Goal: Task Accomplishment & Management: Manage account settings

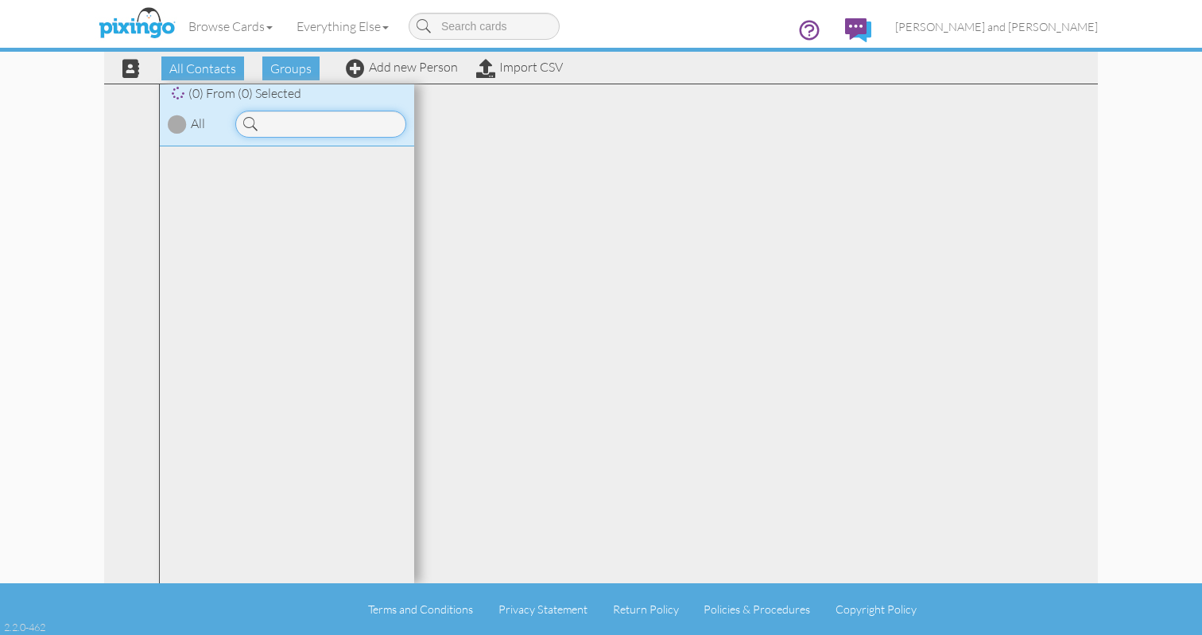
click at [357, 122] on input at bounding box center [320, 124] width 171 height 27
type input "[PERSON_NAME]"
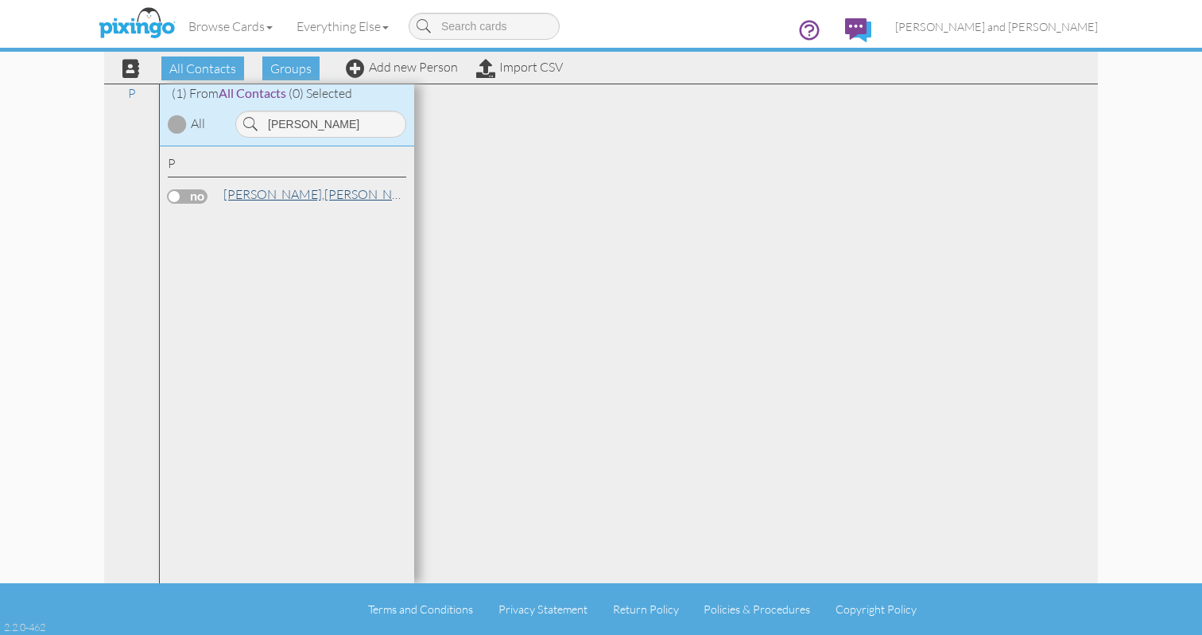
click at [274, 196] on link "[PERSON_NAME]" at bounding box center [323, 193] width 203 height 19
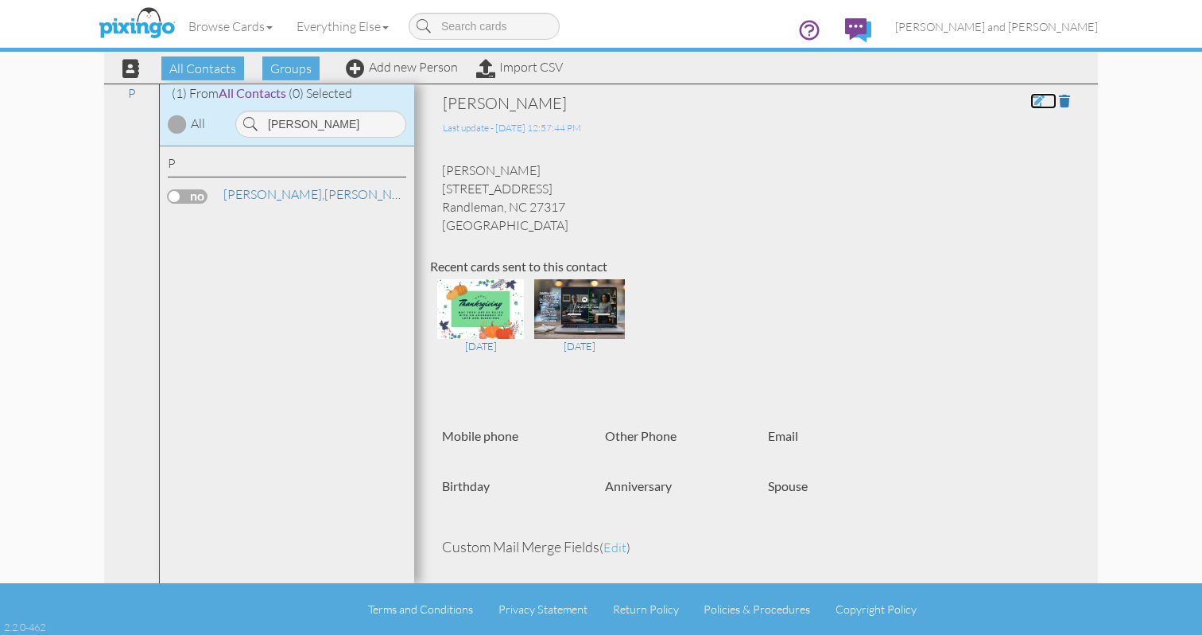
click at [1032, 100] on span at bounding box center [1038, 101] width 14 height 13
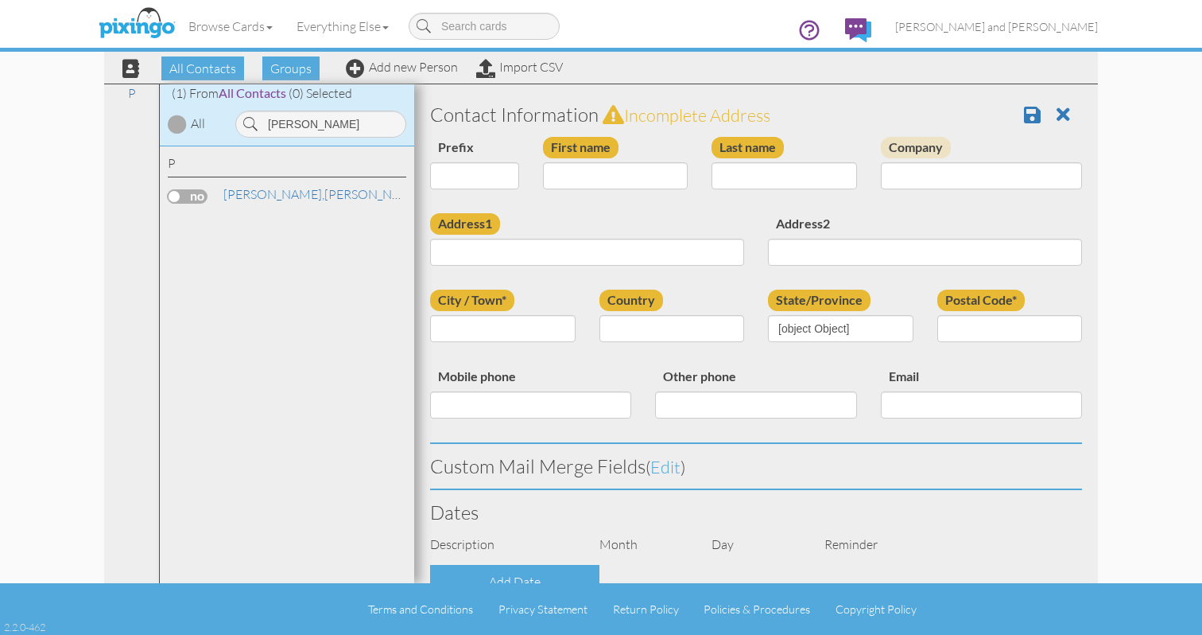
type input "[PERSON_NAME]"
type input "[STREET_ADDRESS]"
type input "[PERSON_NAME]"
type input "27317"
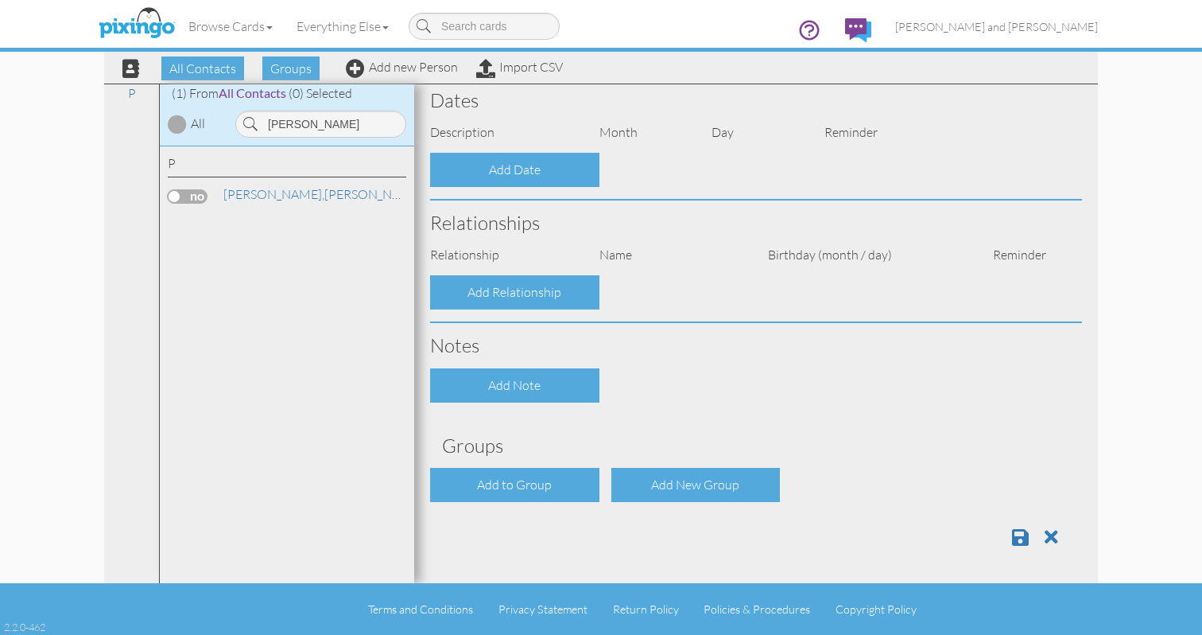
select select "object:5855"
select select "object:6100"
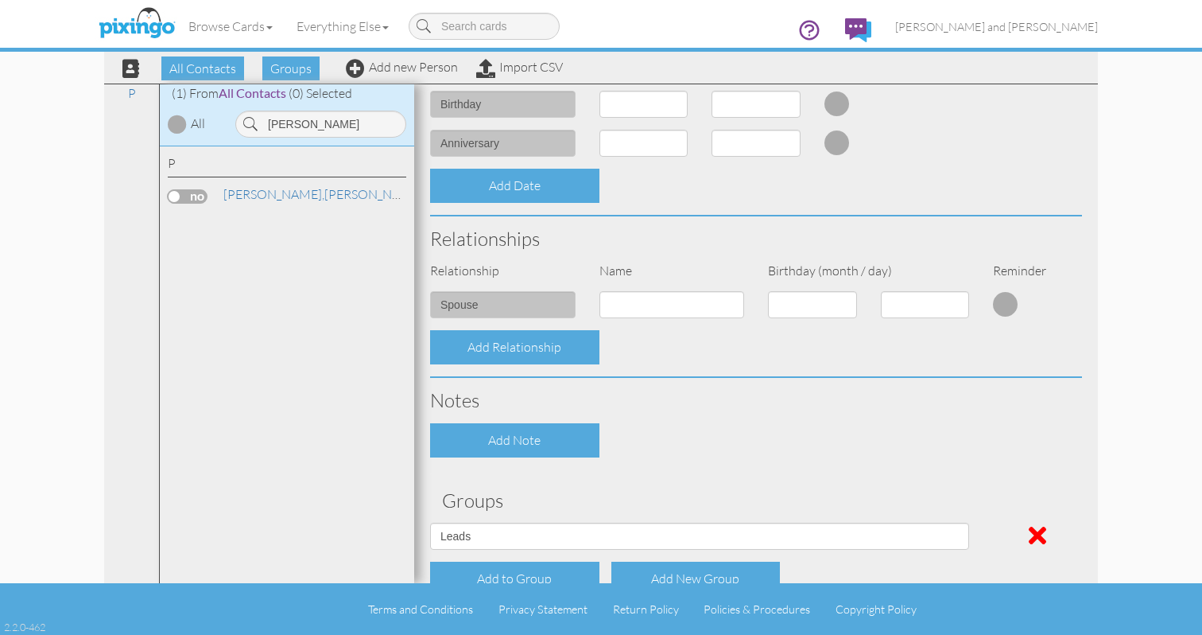
scroll to position [568, 0]
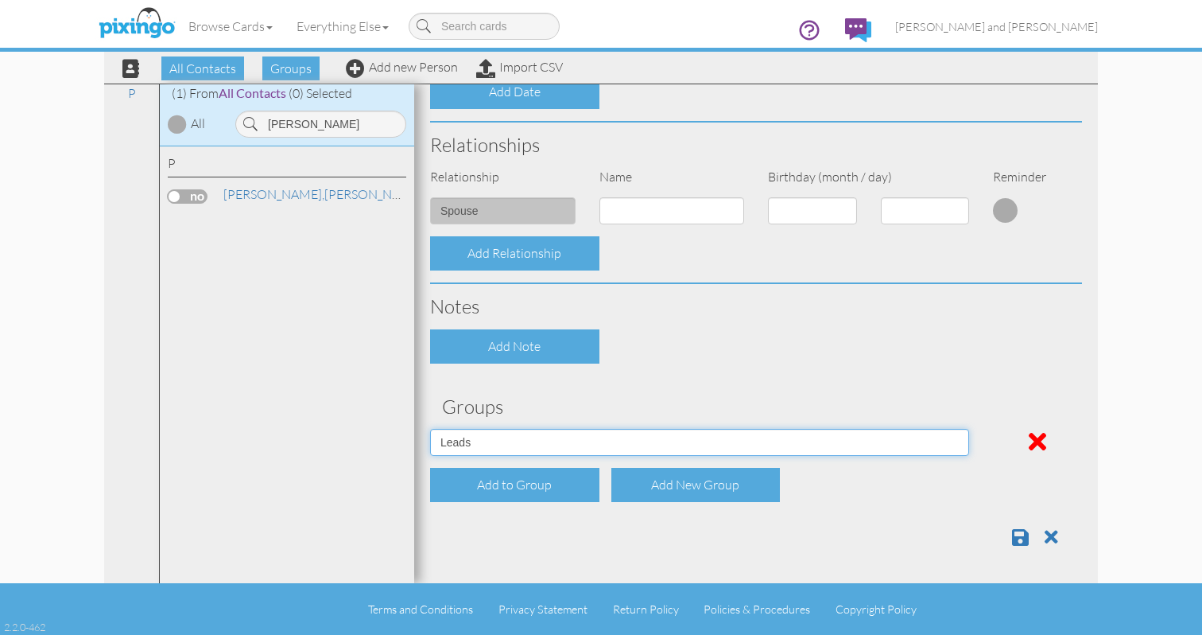
click at [648, 443] on select "All Contacts Clients Do Not Send duplicate spouse (for b-day only) Holiday Only…" at bounding box center [699, 442] width 539 height 27
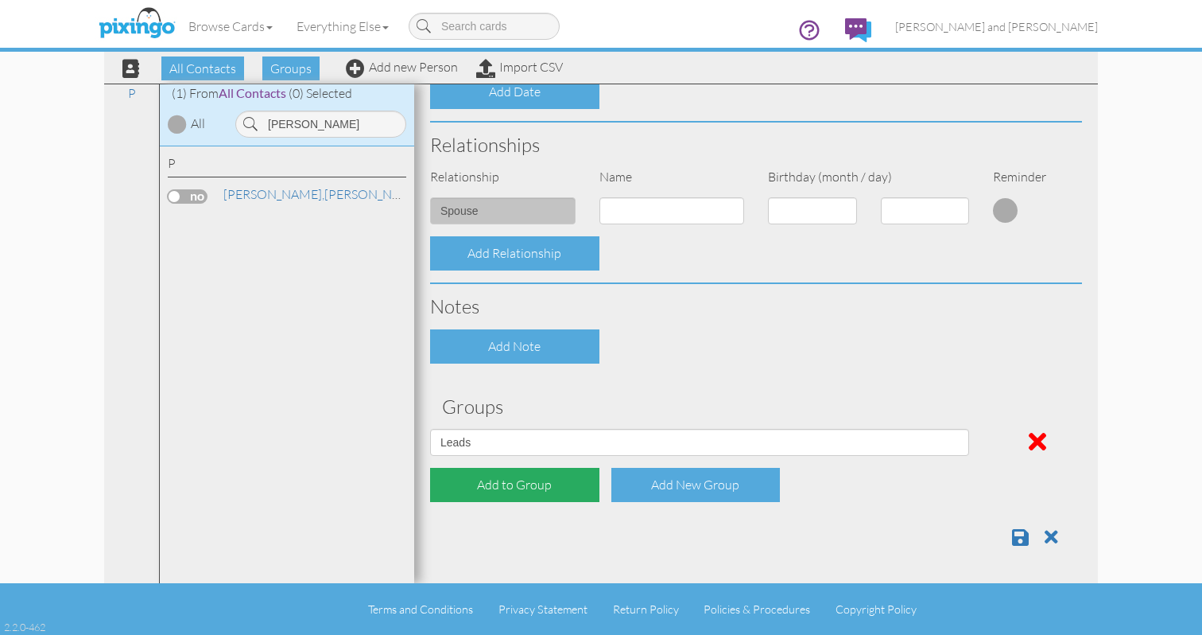
click at [553, 476] on div "Add to Group" at bounding box center [514, 485] width 169 height 34
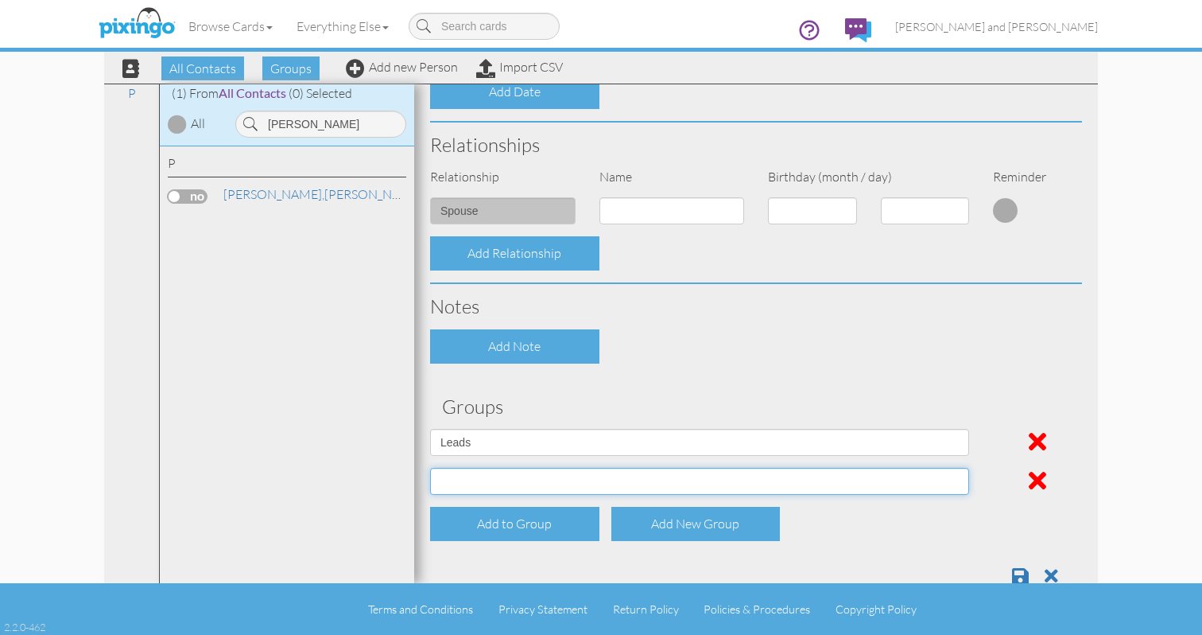
click at [555, 469] on select "All Contacts Clients Do Not Send duplicate spouse (for b-day only) Holiday Only…" at bounding box center [699, 481] width 539 height 27
select select "object:5848"
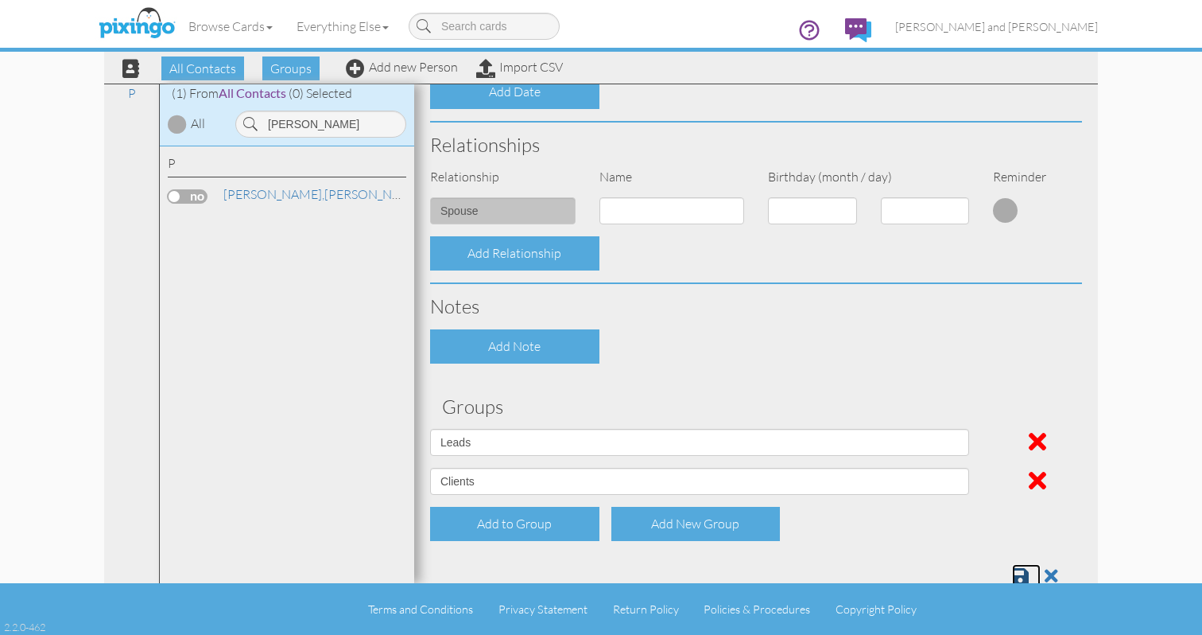
click at [1033, 574] on link at bounding box center [1026, 576] width 29 height 24
